Goal: Task Accomplishment & Management: Contribute content

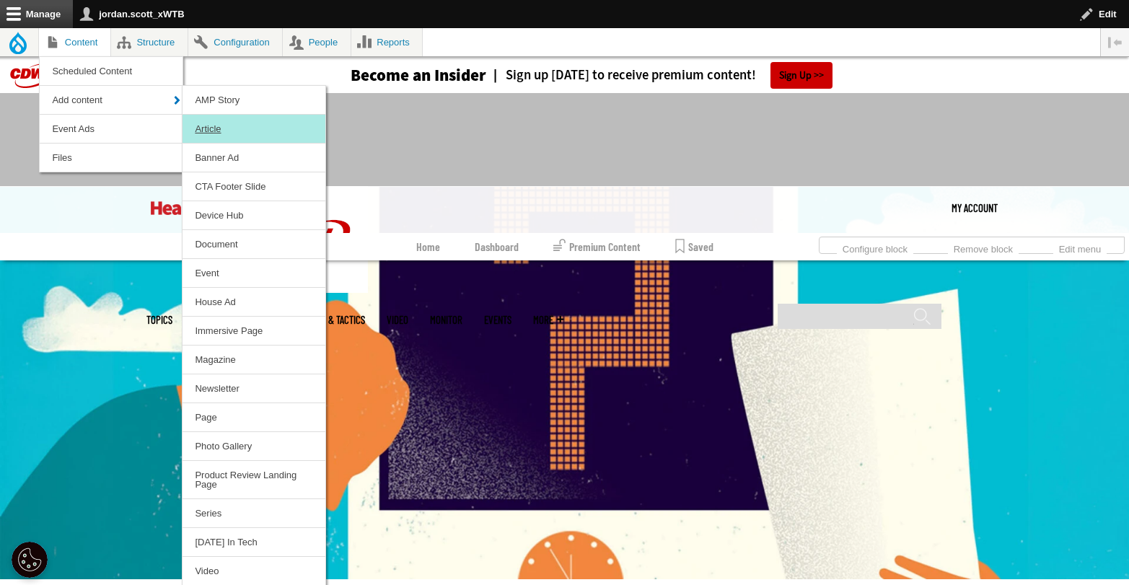
click at [215, 126] on link "Article" at bounding box center [254, 129] width 143 height 28
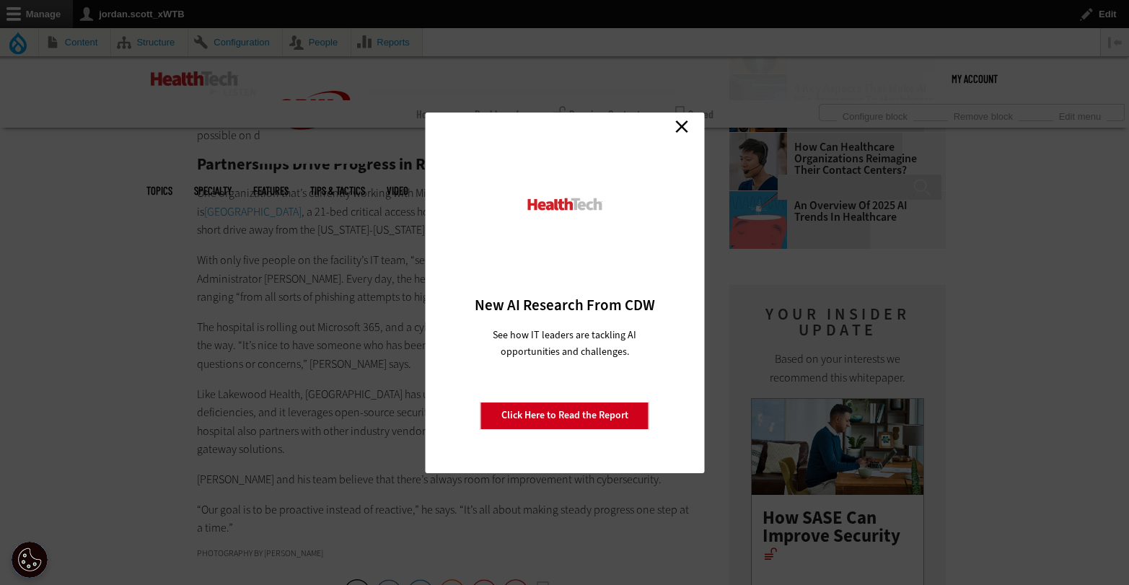
scroll to position [2328, 0]
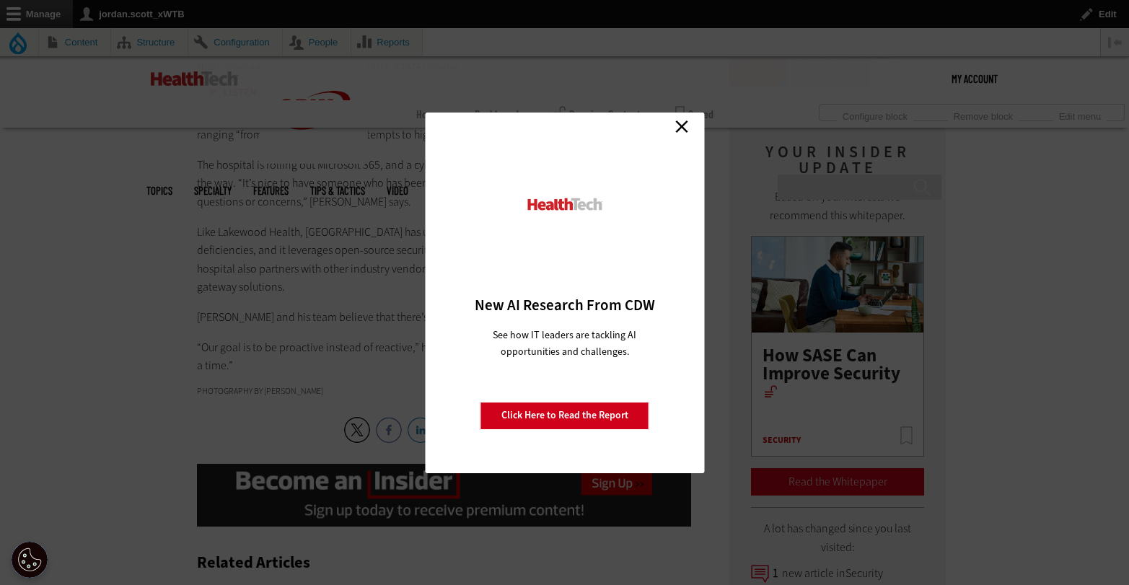
click at [669, 125] on div "Close New AI Research From CDW See how IT leaders are tackling AI opportunities…" at bounding box center [564, 293] width 279 height 361
click at [673, 124] on link "Close" at bounding box center [682, 127] width 22 height 22
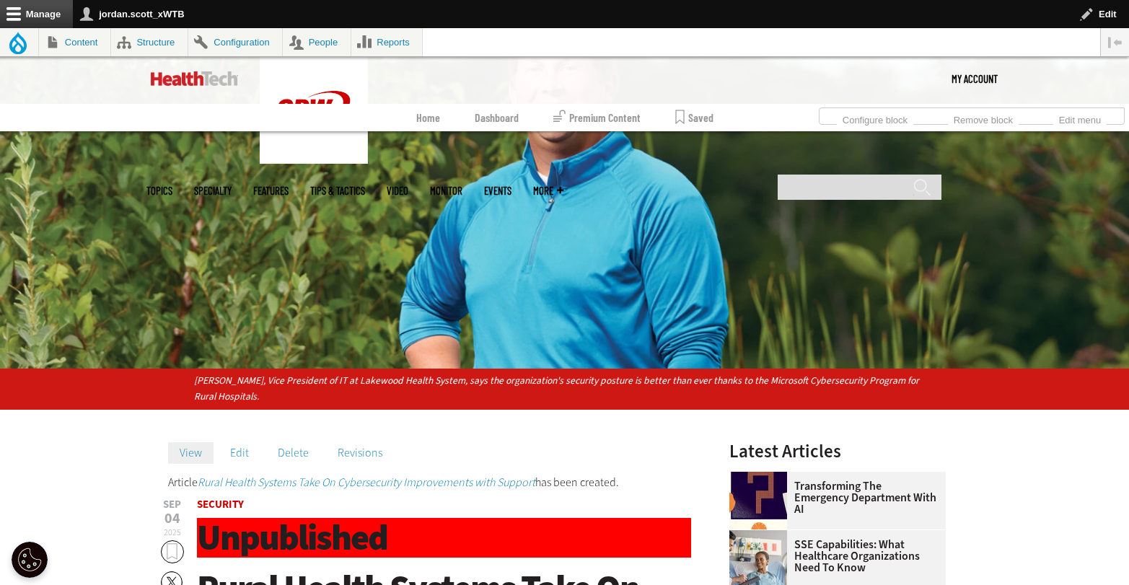
scroll to position [240, 0]
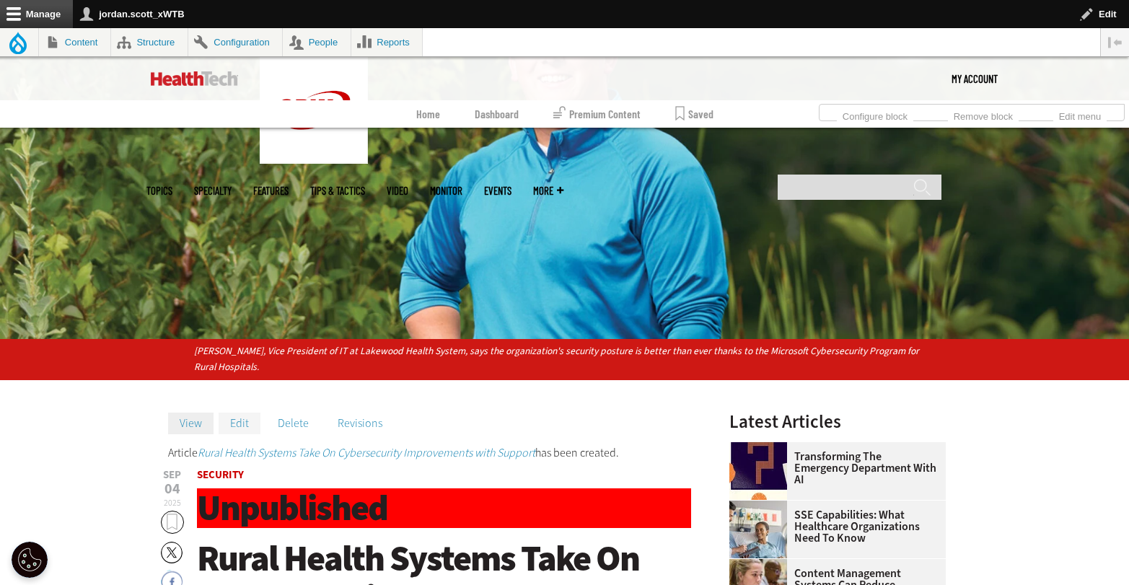
click at [240, 429] on link "Edit" at bounding box center [240, 424] width 42 height 22
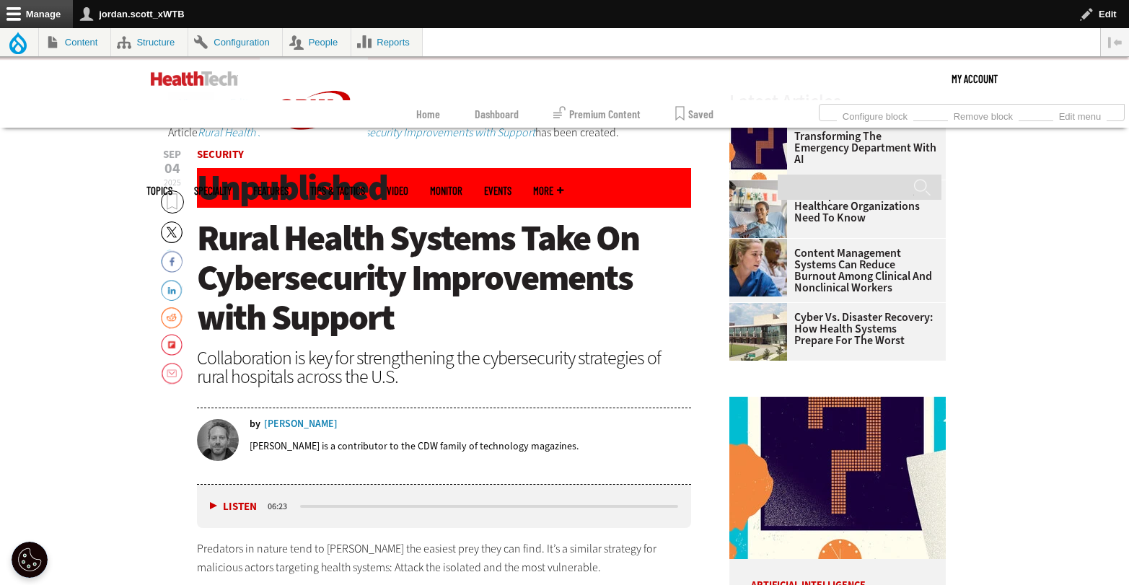
scroll to position [891, 0]
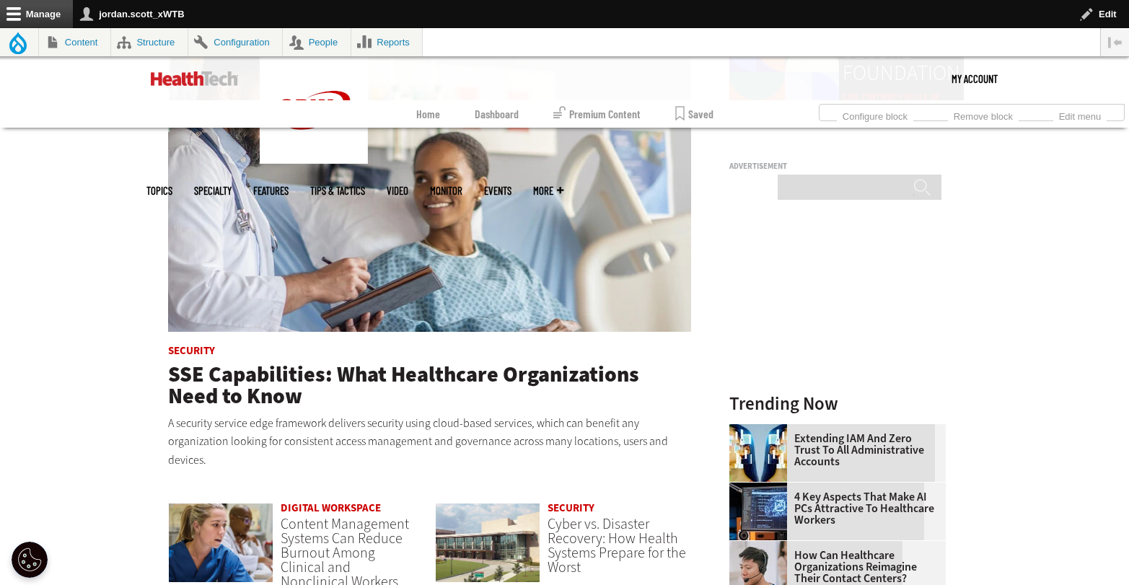
scroll to position [758, 0]
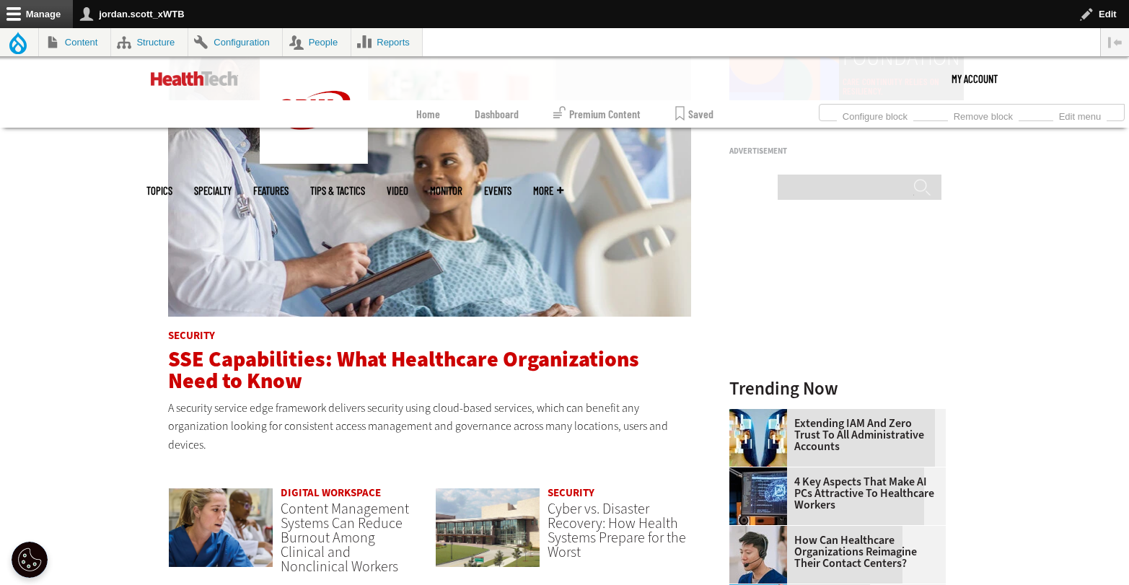
click at [271, 360] on span "SSE Capabilities: What Healthcare Organizations Need to Know" at bounding box center [403, 370] width 471 height 51
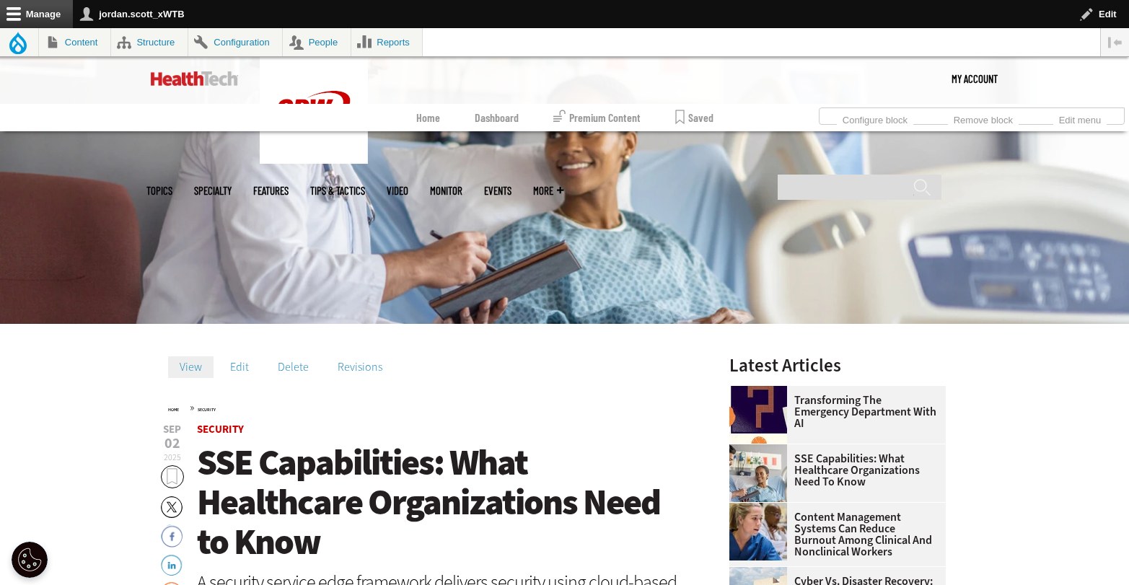
scroll to position [256, 0]
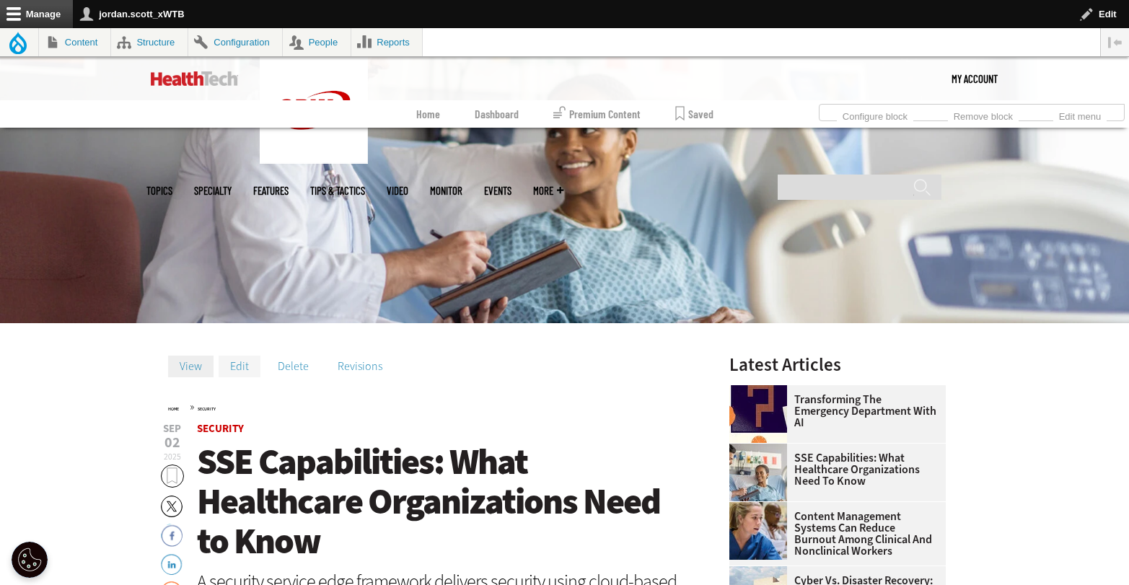
click at [235, 367] on link "Edit" at bounding box center [240, 367] width 42 height 22
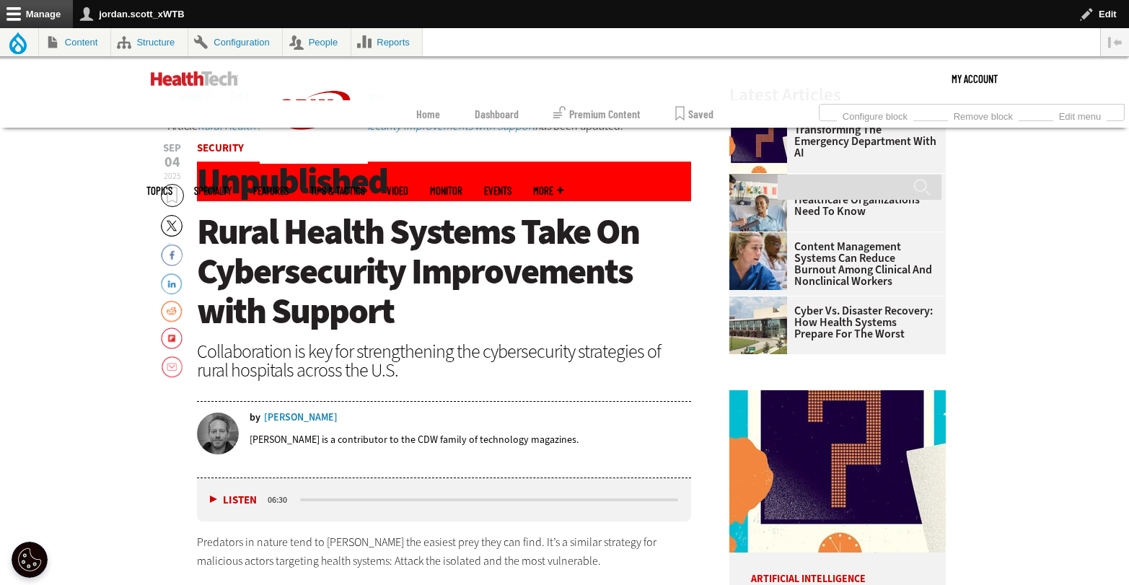
scroll to position [384, 0]
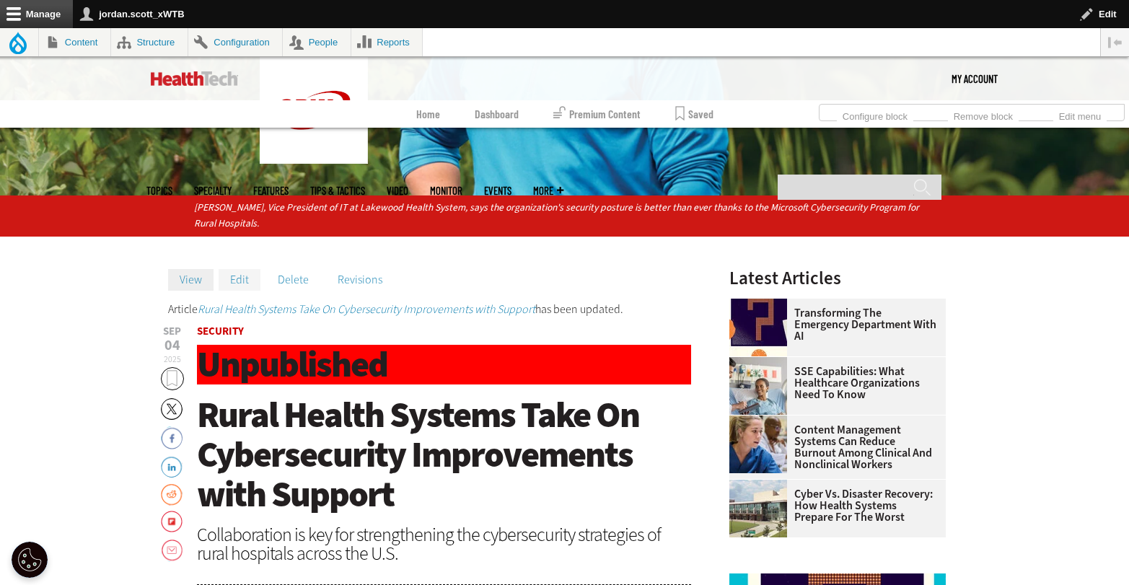
click at [236, 281] on link "Edit" at bounding box center [240, 280] width 42 height 22
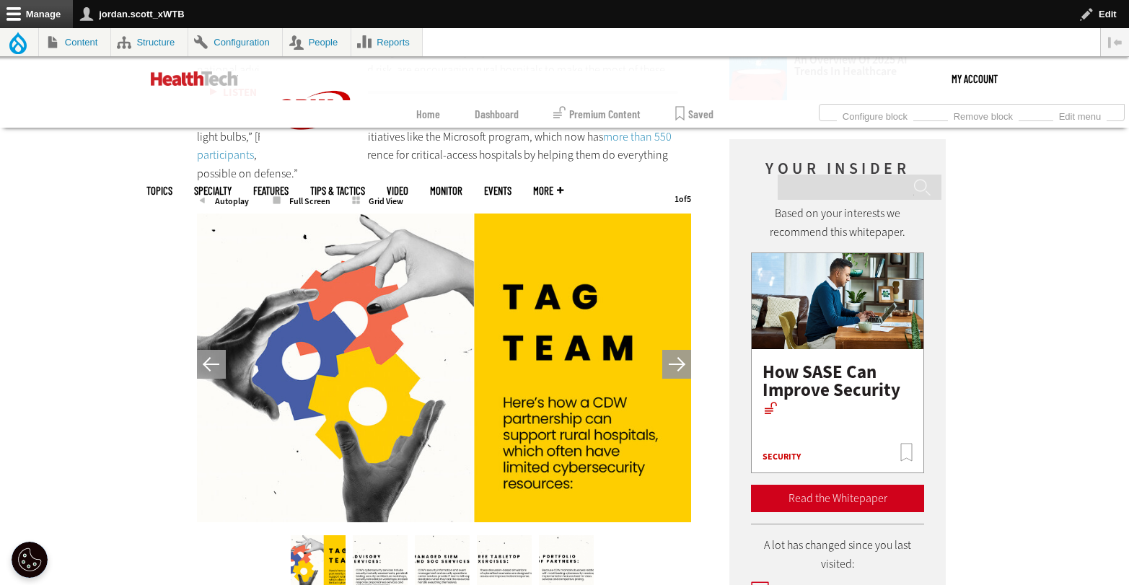
scroll to position [2311, 0]
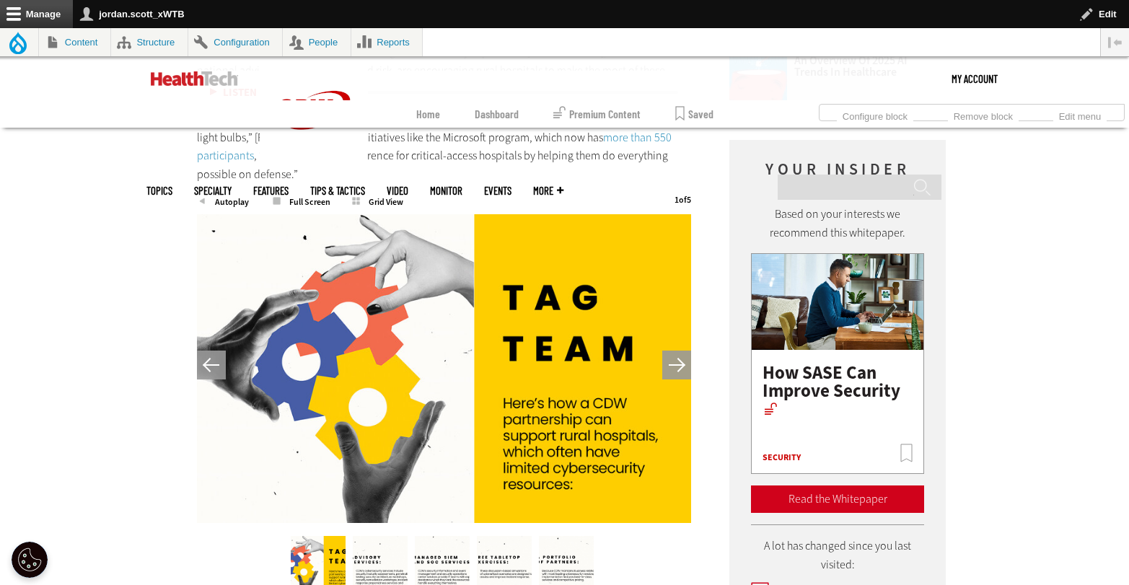
click at [682, 351] on button "Next" at bounding box center [676, 365] width 29 height 29
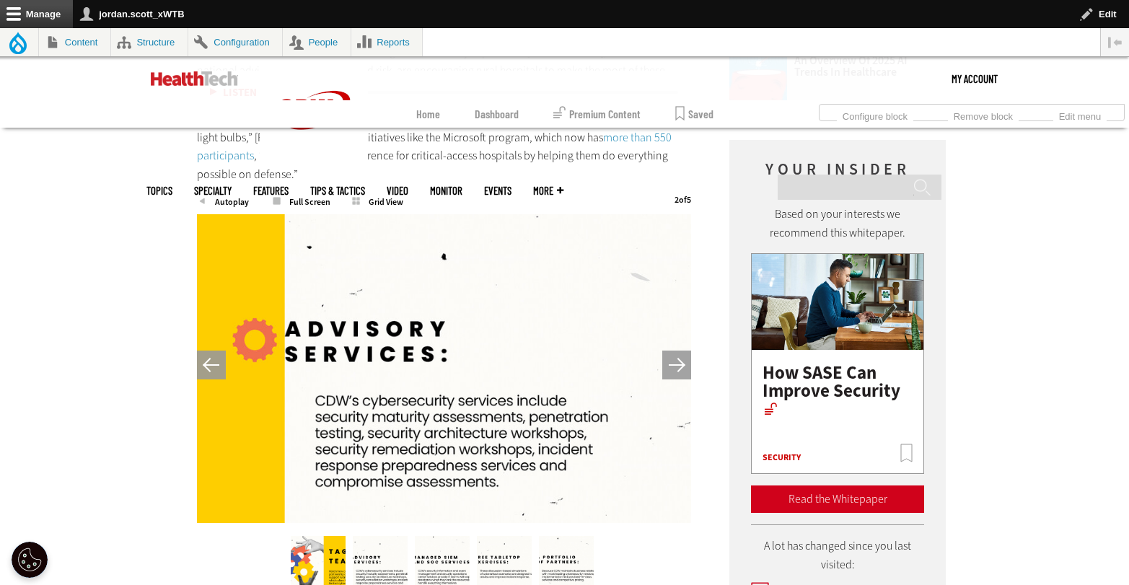
click at [679, 351] on button "Next" at bounding box center [676, 365] width 29 height 29
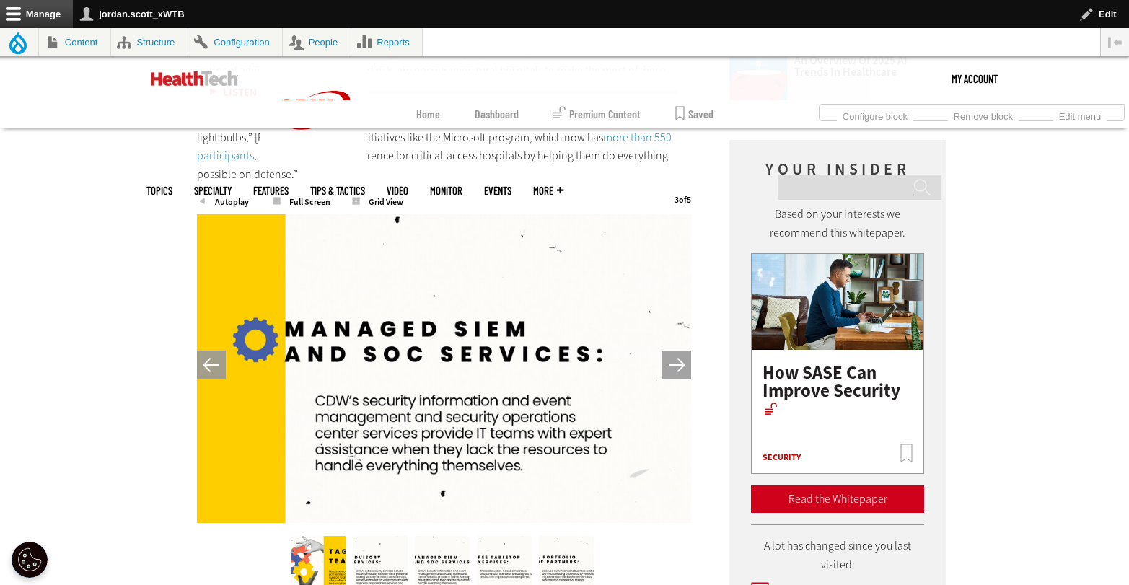
click at [679, 351] on button "Next" at bounding box center [676, 365] width 29 height 29
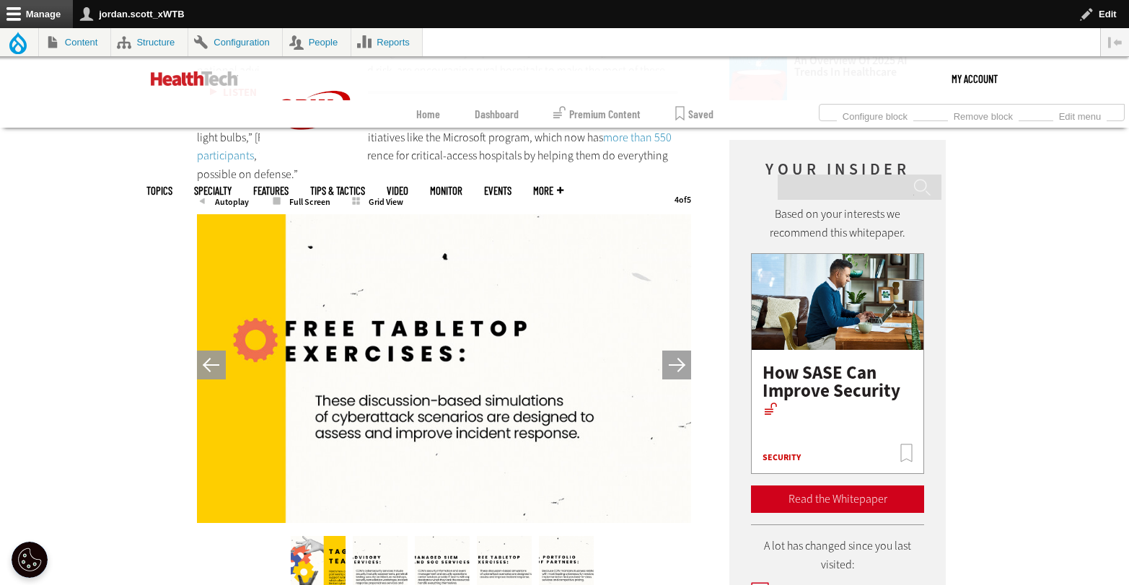
click at [679, 351] on button "Next" at bounding box center [676, 365] width 29 height 29
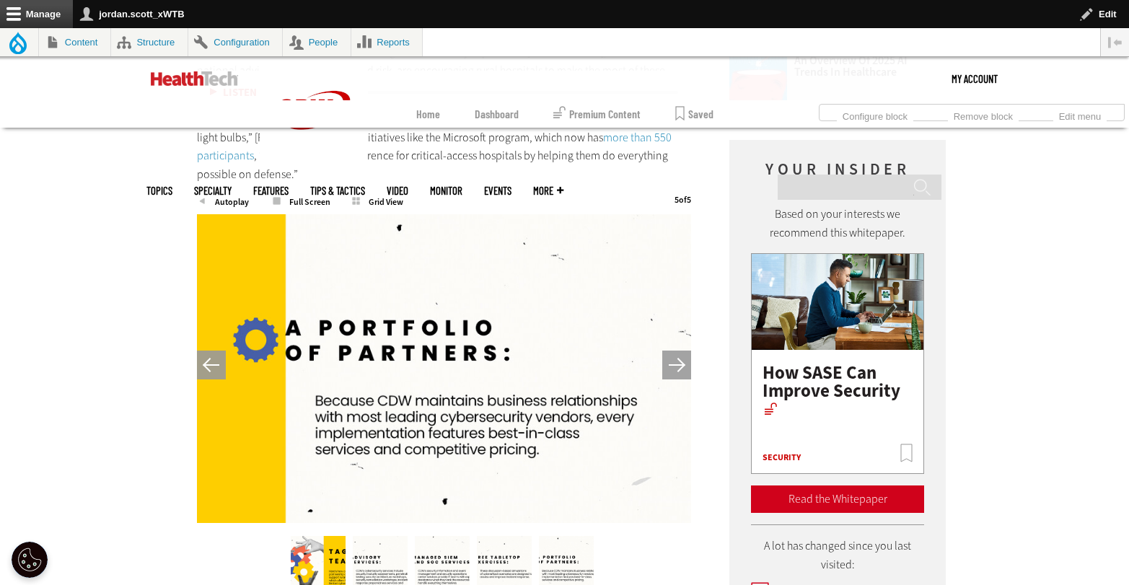
click at [679, 351] on button "Next" at bounding box center [676, 365] width 29 height 29
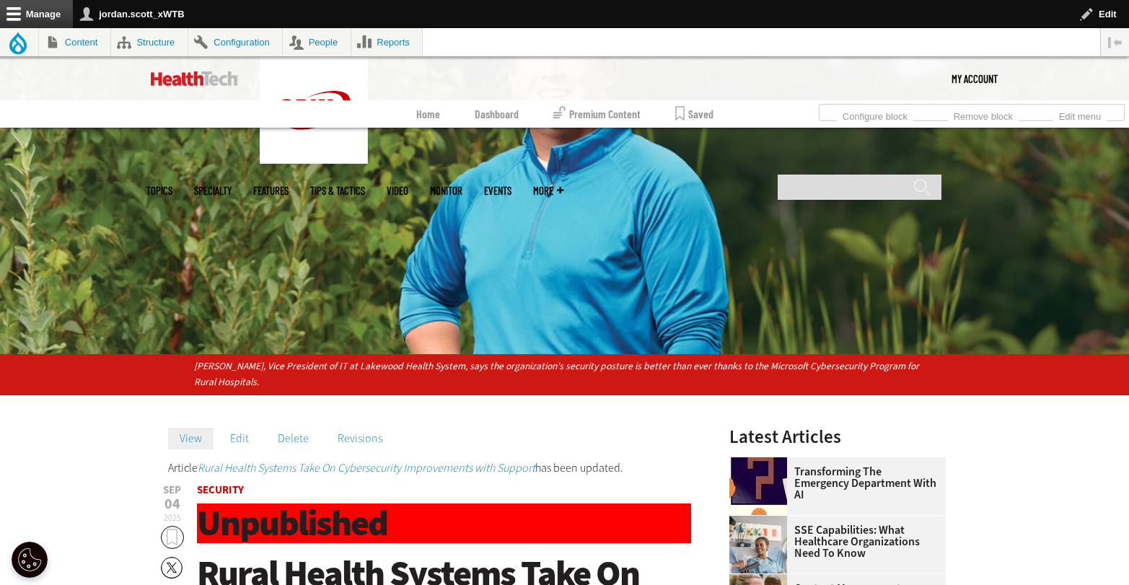
scroll to position [66, 0]
